Goal: Use online tool/utility: Utilize a website feature to perform a specific function

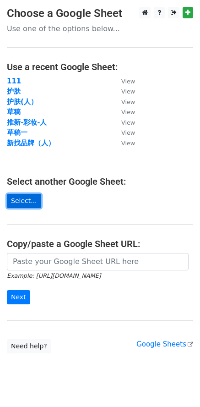
click at [22, 202] on link "Select..." at bounding box center [24, 201] width 34 height 14
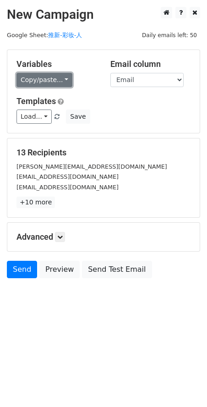
click at [62, 83] on link "Copy/paste..." at bounding box center [44, 80] width 56 height 14
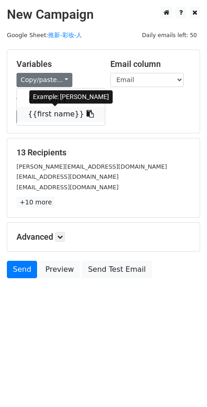
click at [56, 113] on link "{{first name}}" at bounding box center [61, 114] width 88 height 15
